Goal: Transaction & Acquisition: Purchase product/service

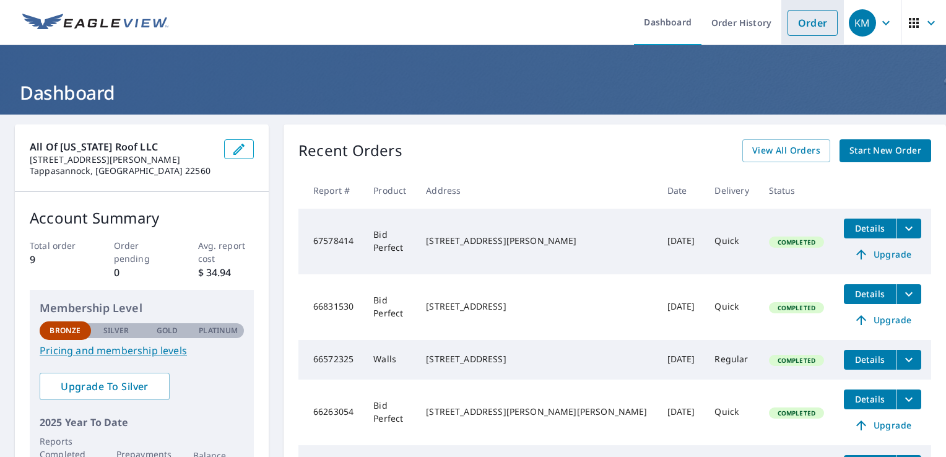
click at [812, 30] on link "Order" at bounding box center [812, 23] width 50 height 26
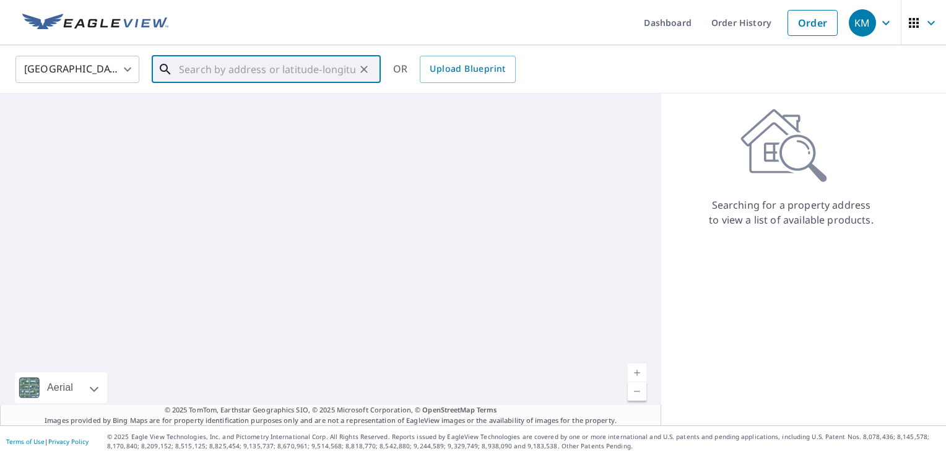
click at [245, 67] on input "text" at bounding box center [267, 69] width 176 height 35
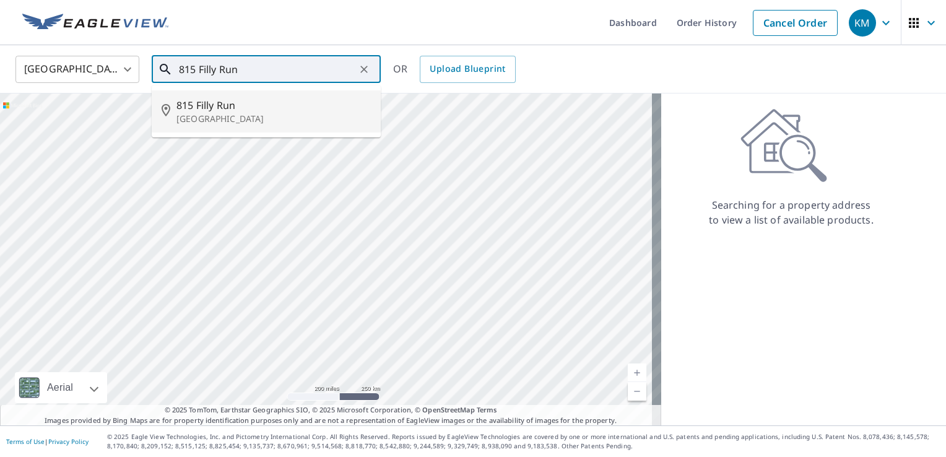
click at [246, 111] on span "815 Filly Run" at bounding box center [273, 105] width 194 height 15
type input "[STREET_ADDRESS]"
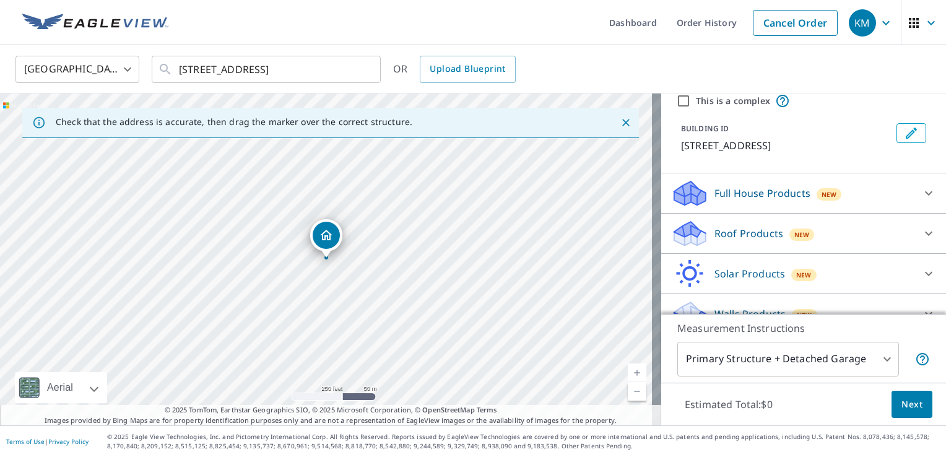
scroll to position [67, 0]
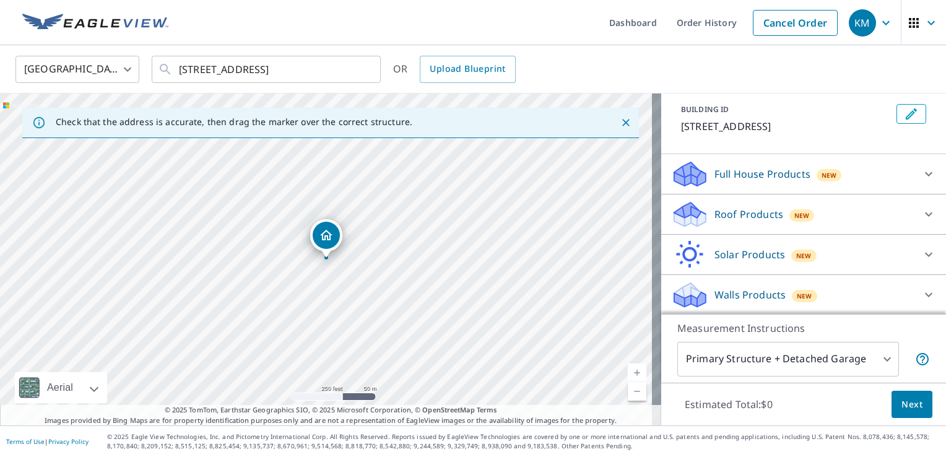
click at [748, 216] on p "Roof Products" at bounding box center [748, 214] width 69 height 15
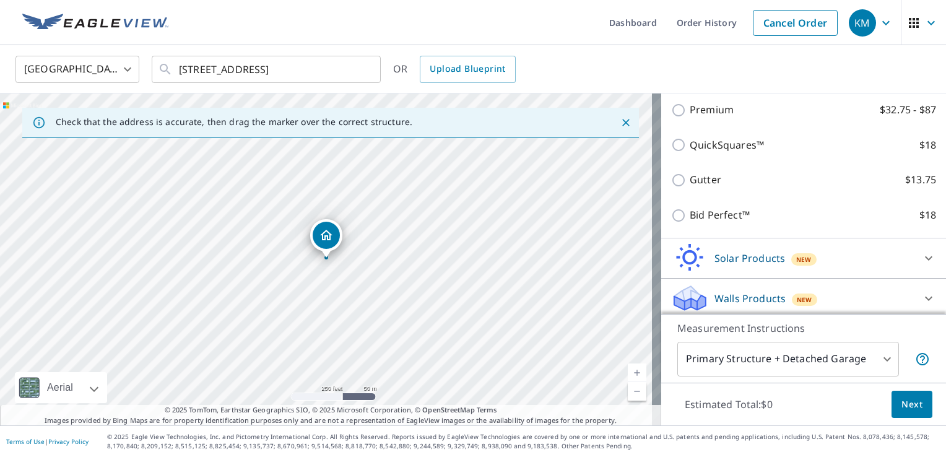
scroll to position [207, 0]
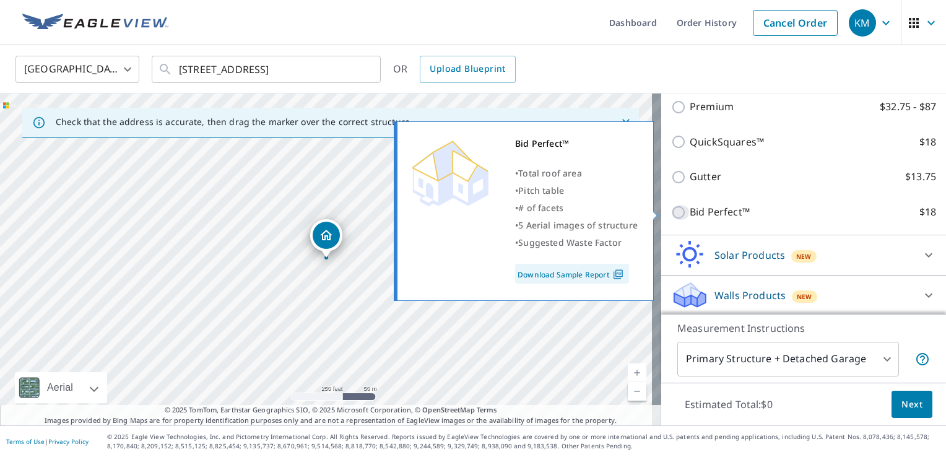
click at [672, 212] on input "Bid Perfect™ $18" at bounding box center [680, 212] width 19 height 15
checkbox input "true"
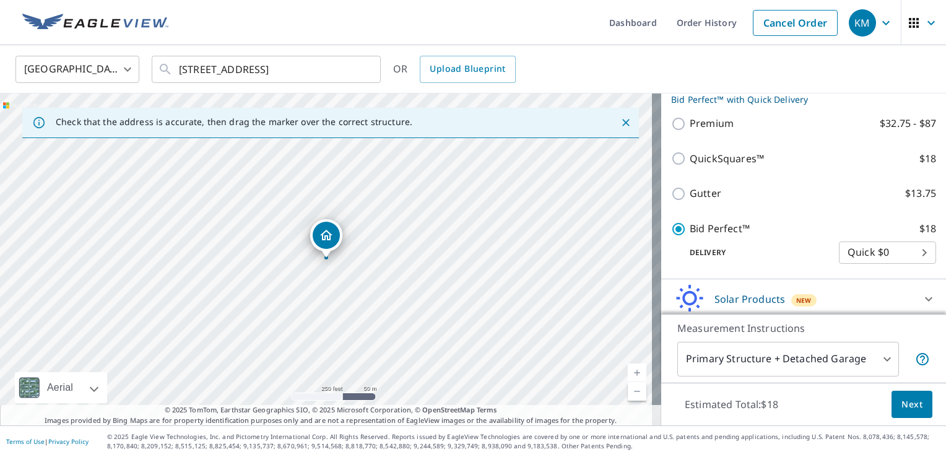
scroll to position [253, 0]
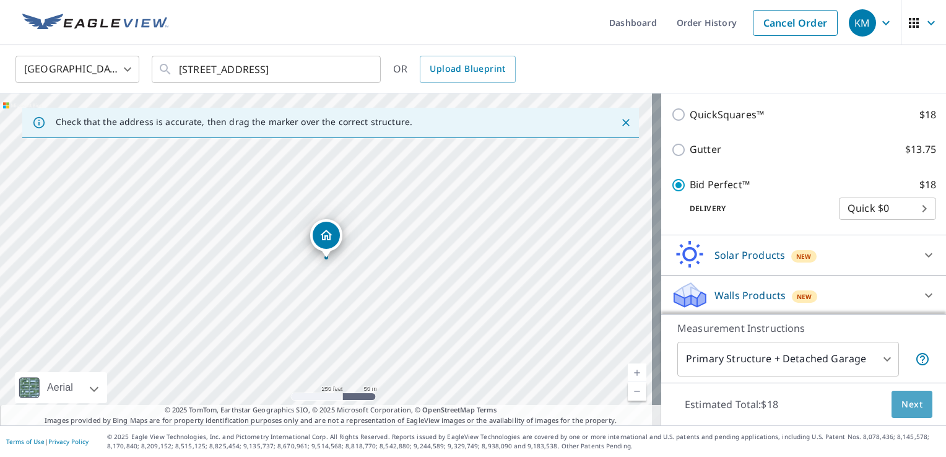
click at [916, 412] on button "Next" at bounding box center [911, 404] width 41 height 28
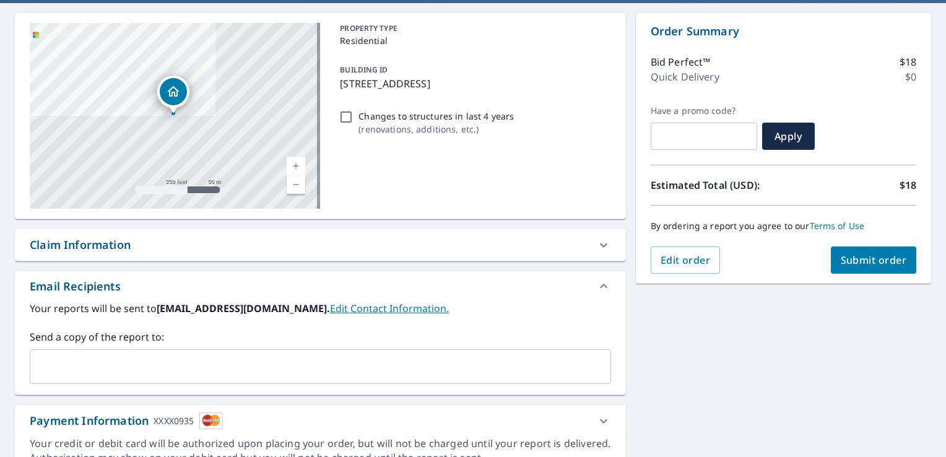
scroll to position [170, 0]
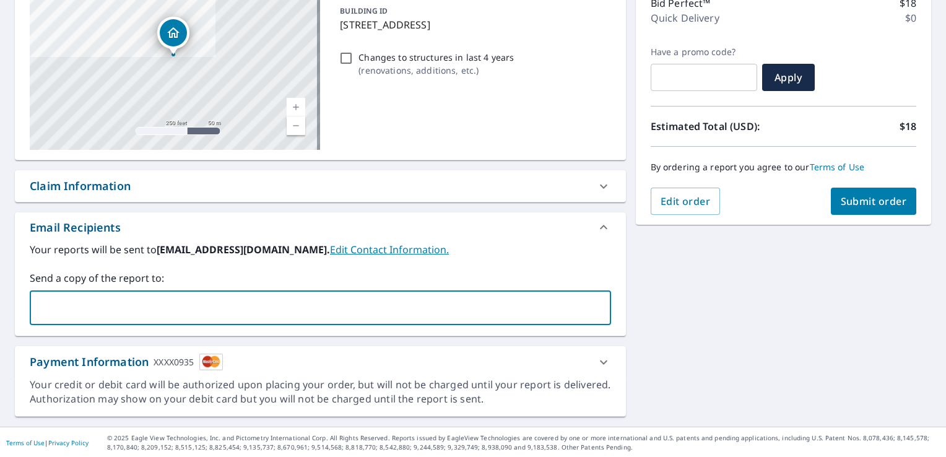
click at [530, 316] on input "text" at bounding box center [310, 308] width 551 height 24
click at [691, 304] on div "**********" at bounding box center [473, 185] width 946 height 482
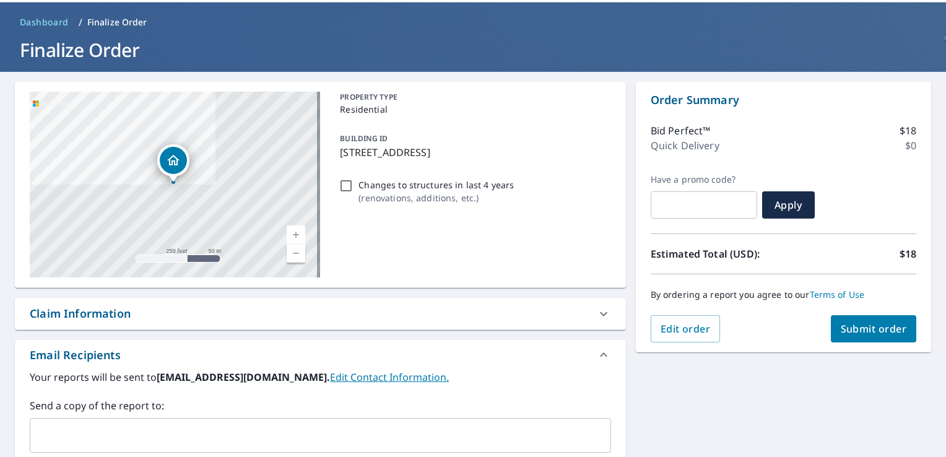
scroll to position [40, 0]
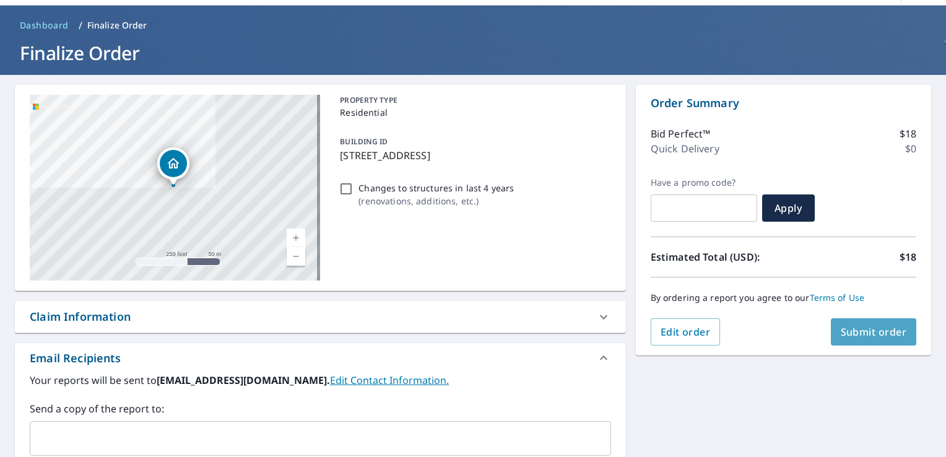
click at [854, 330] on span "Submit order" at bounding box center [873, 332] width 66 height 14
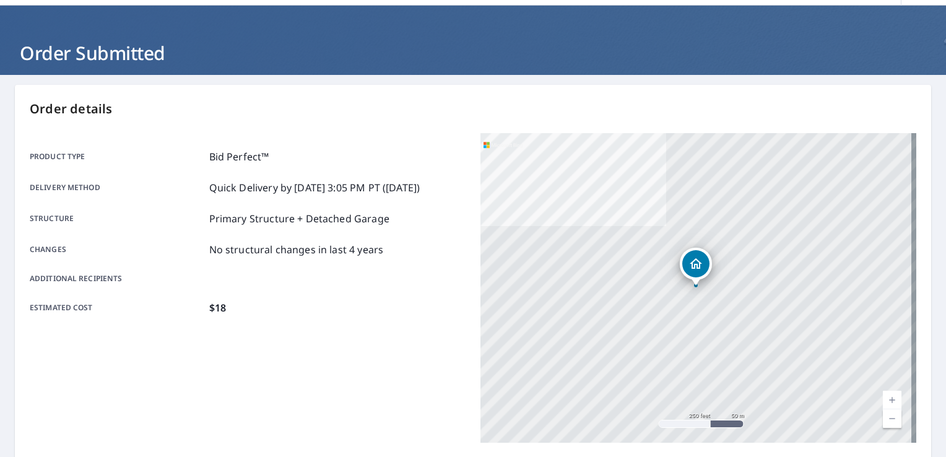
click at [652, 306] on div "[STREET_ADDRESS]" at bounding box center [698, 287] width 436 height 309
click at [882, 394] on link "Current Level 17, Zoom In" at bounding box center [891, 399] width 19 height 19
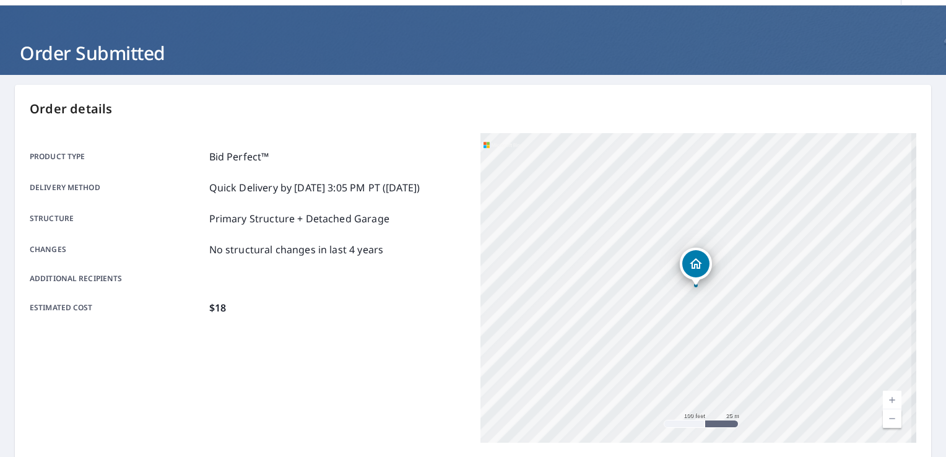
click at [882, 394] on link "Current Level 18, Zoom In" at bounding box center [891, 399] width 19 height 19
click at [882, 394] on link "Current Level 19, Zoom In" at bounding box center [891, 399] width 19 height 19
click at [882, 394] on link "Current Level 20, Zoom In Disabled" at bounding box center [891, 399] width 19 height 19
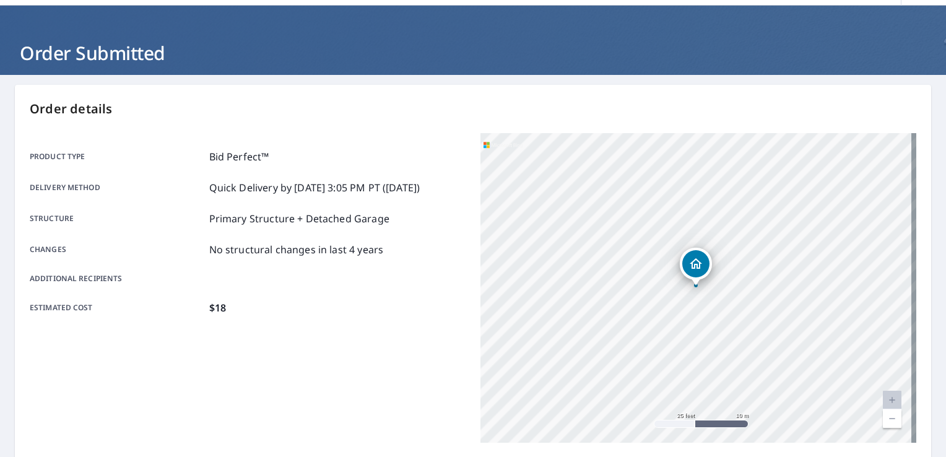
click at [696, 353] on div "[STREET_ADDRESS]" at bounding box center [698, 287] width 436 height 309
